Goal: Transaction & Acquisition: Purchase product/service

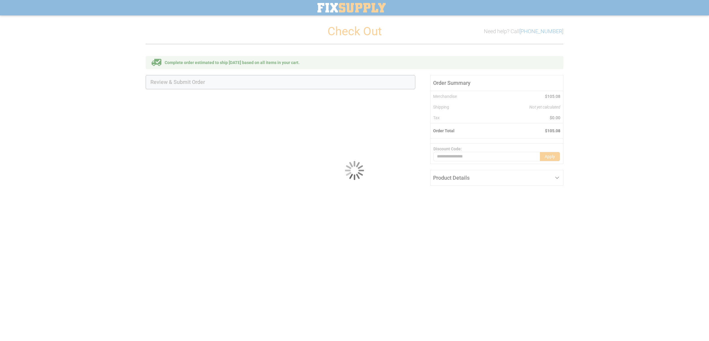
click at [311, 157] on div at bounding box center [354, 170] width 709 height 341
